Goal: Register for event/course

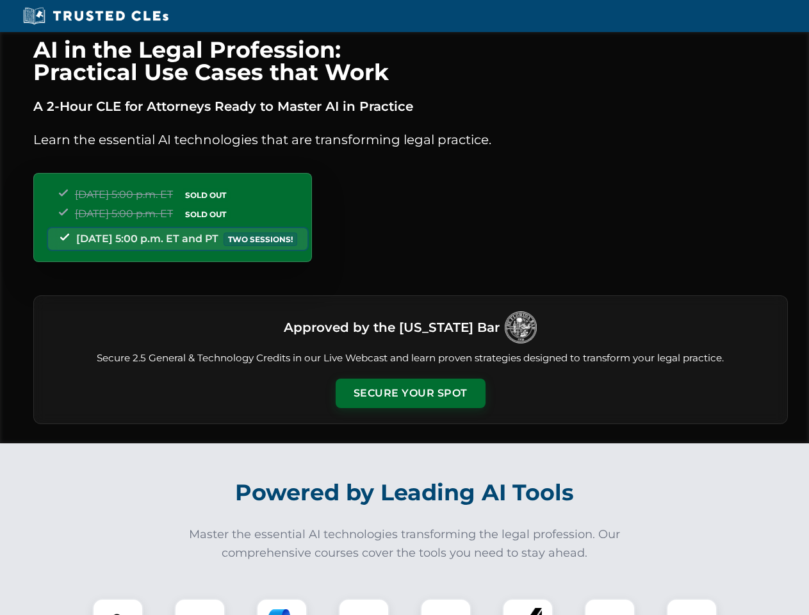
click at [410, 393] on button "Secure Your Spot" at bounding box center [411, 393] width 150 height 29
click at [118, 607] on img at bounding box center [117, 624] width 37 height 37
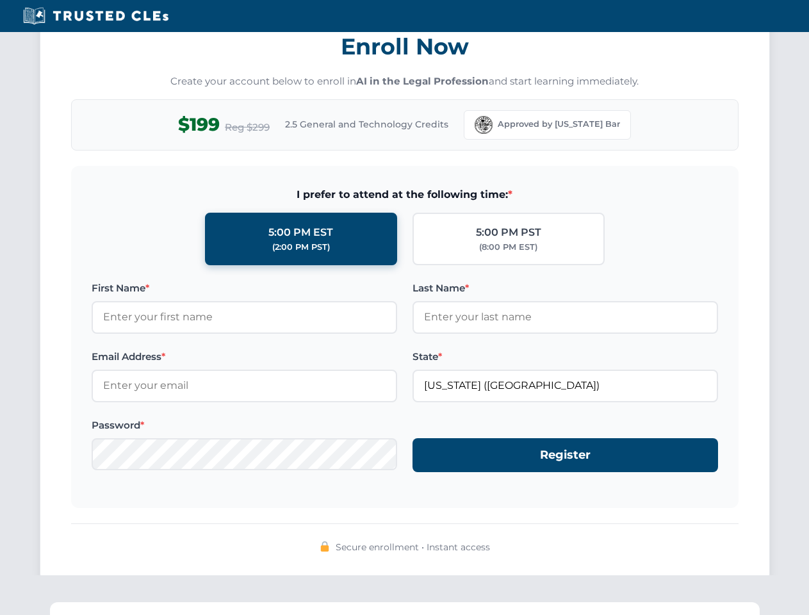
scroll to position [1258, 0]
